Goal: Register for event/course

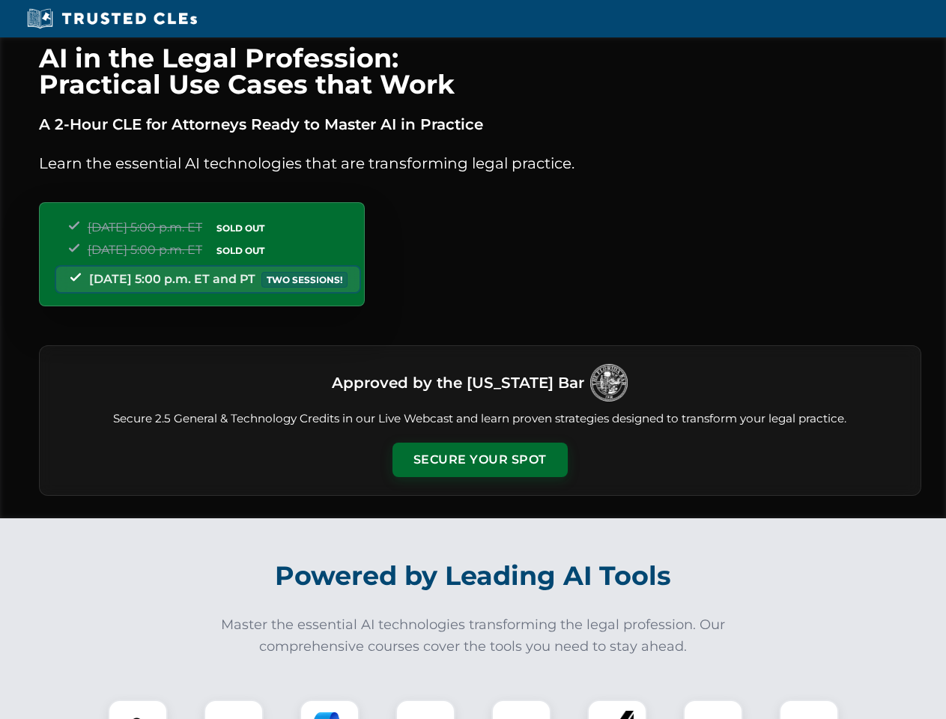
click at [479, 460] on button "Secure Your Spot" at bounding box center [480, 460] width 175 height 34
click at [138, 709] on img at bounding box center [137, 729] width 43 height 43
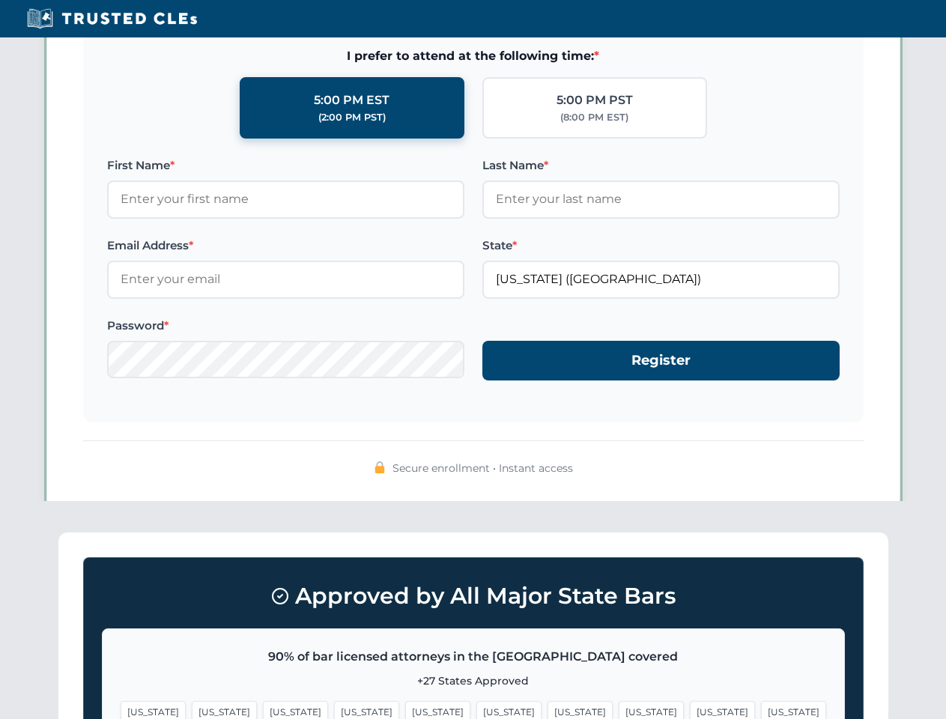
click at [548, 709] on span "[US_STATE]" at bounding box center [580, 712] width 65 height 22
click at [690, 709] on span "[US_STATE]" at bounding box center [722, 712] width 65 height 22
